Goal: Navigation & Orientation: Go to known website

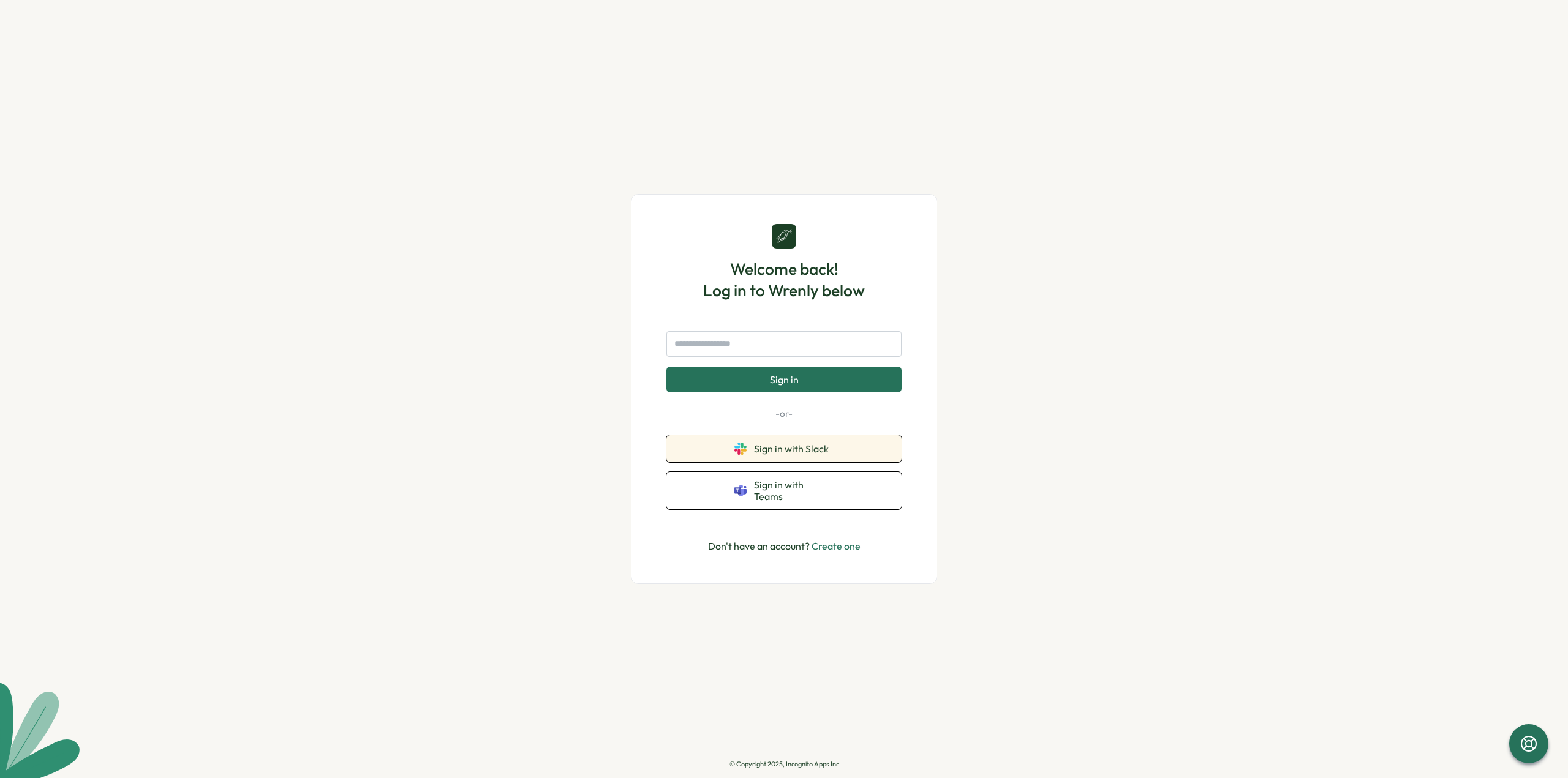
click at [844, 458] on button "Sign in with Slack" at bounding box center [784, 449] width 235 height 27
